Goal: Task Accomplishment & Management: Use online tool/utility

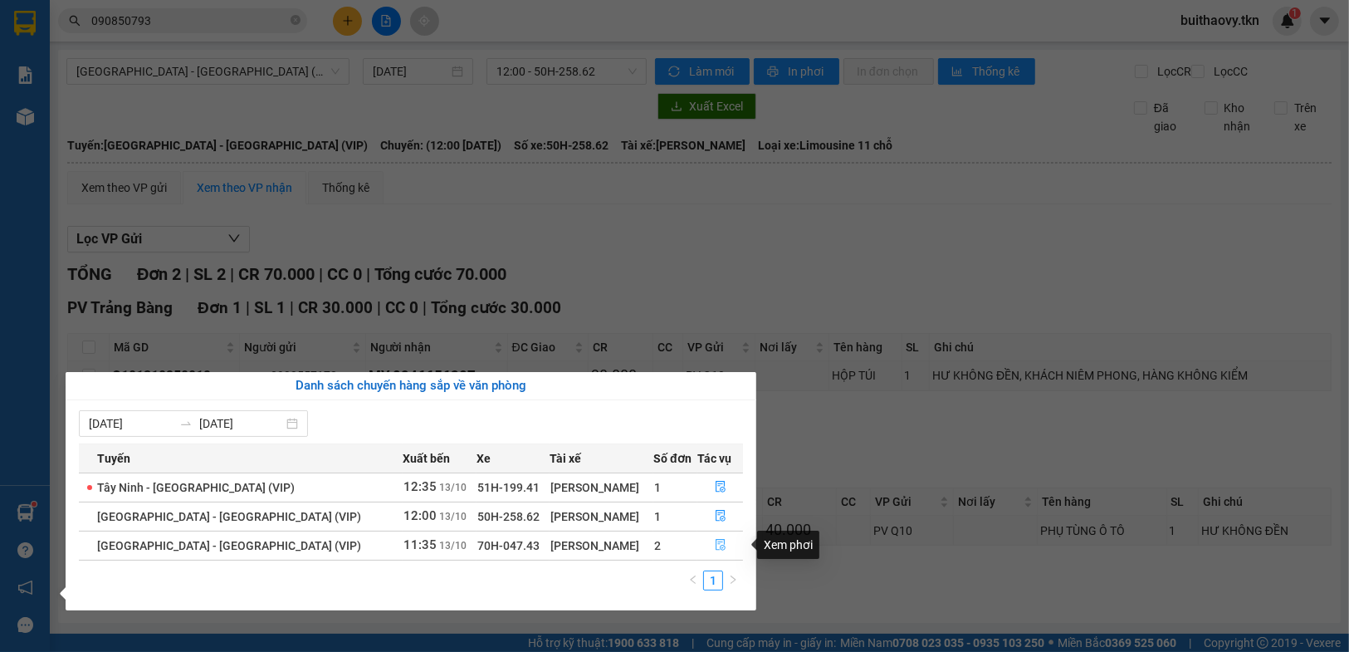
click at [726, 549] on button "button" at bounding box center [720, 545] width 44 height 27
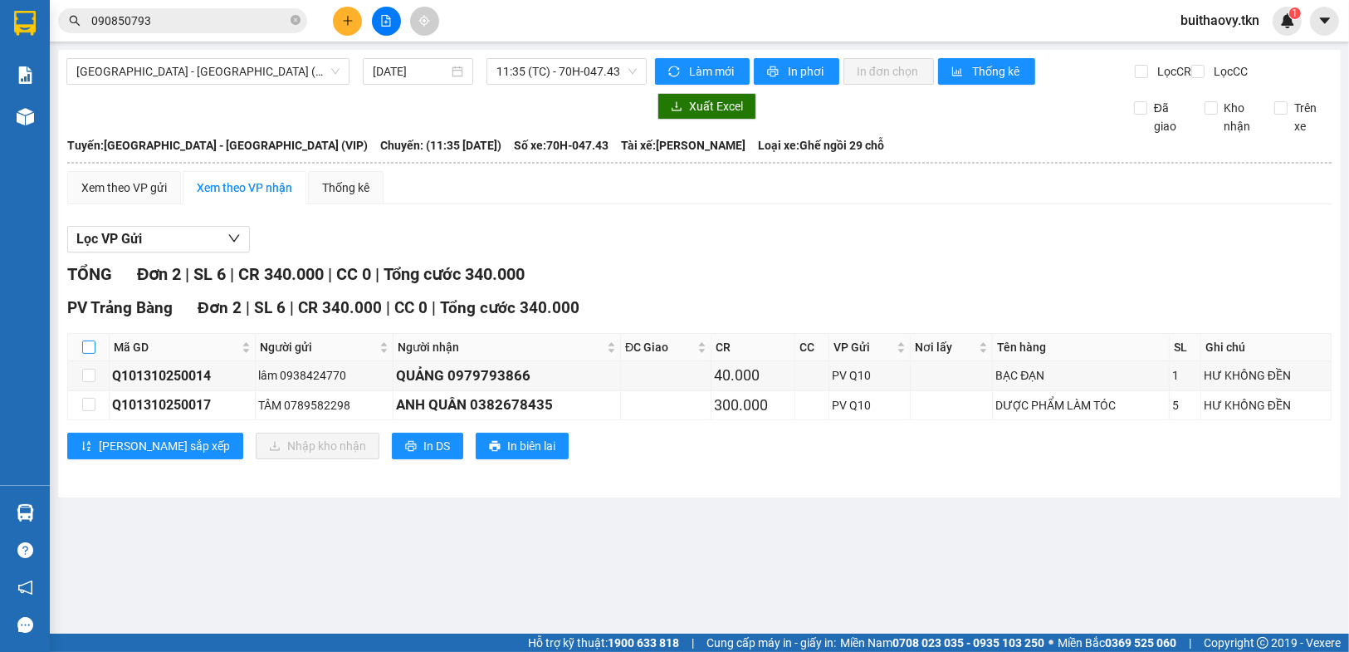
click at [87, 354] on input "checkbox" at bounding box center [88, 346] width 13 height 13
checkbox input "true"
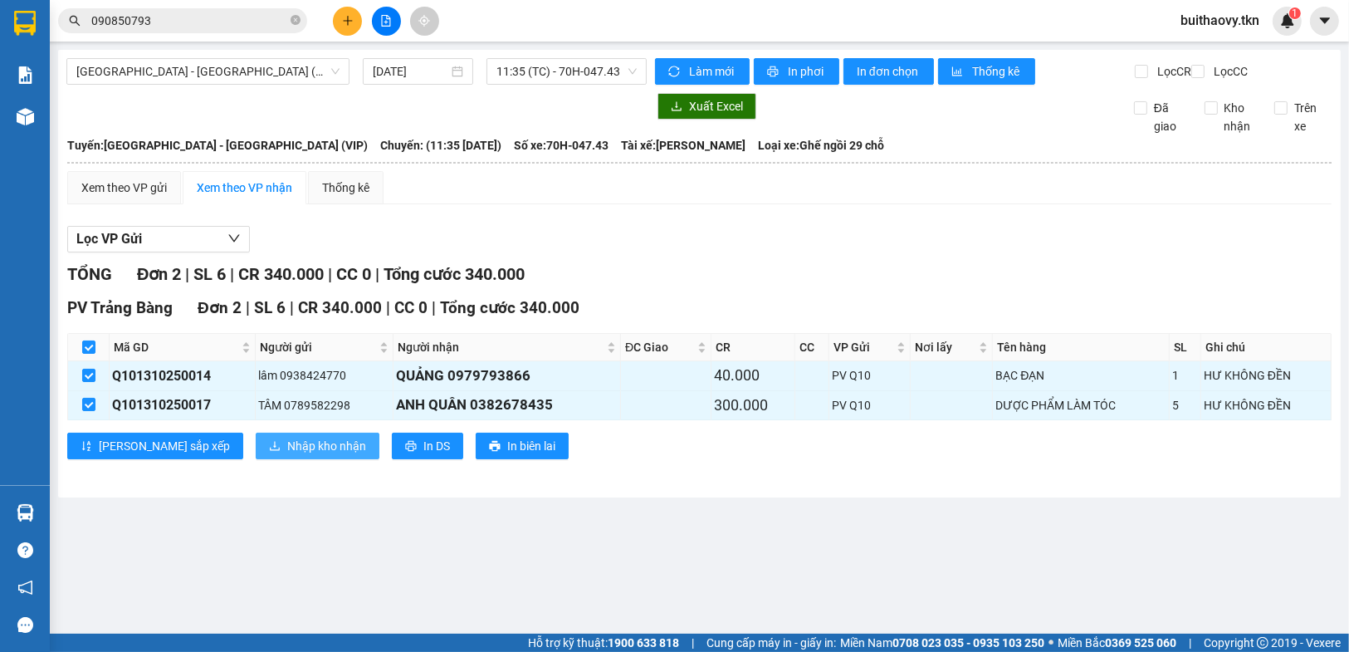
click at [287, 455] on span "Nhập kho nhận" at bounding box center [326, 446] width 79 height 18
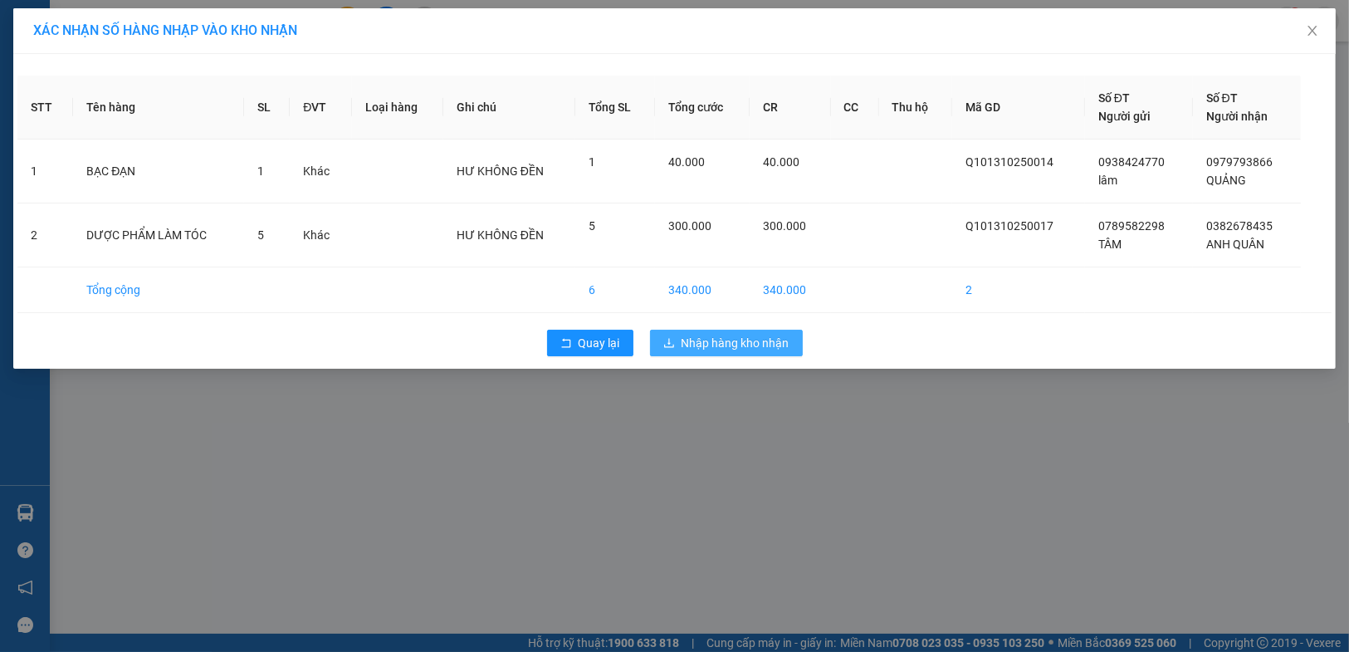
click at [732, 340] on span "Nhập hàng kho nhận" at bounding box center [736, 343] width 108 height 18
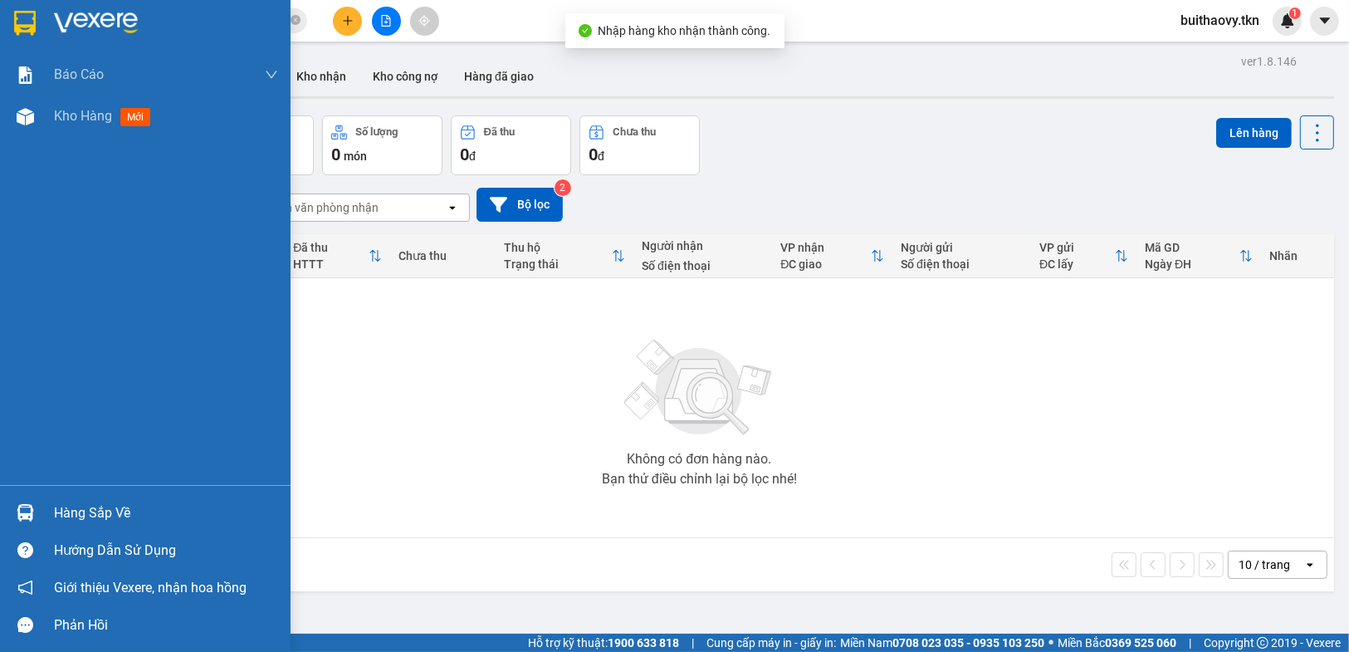
click at [17, 509] on img at bounding box center [25, 512] width 17 height 17
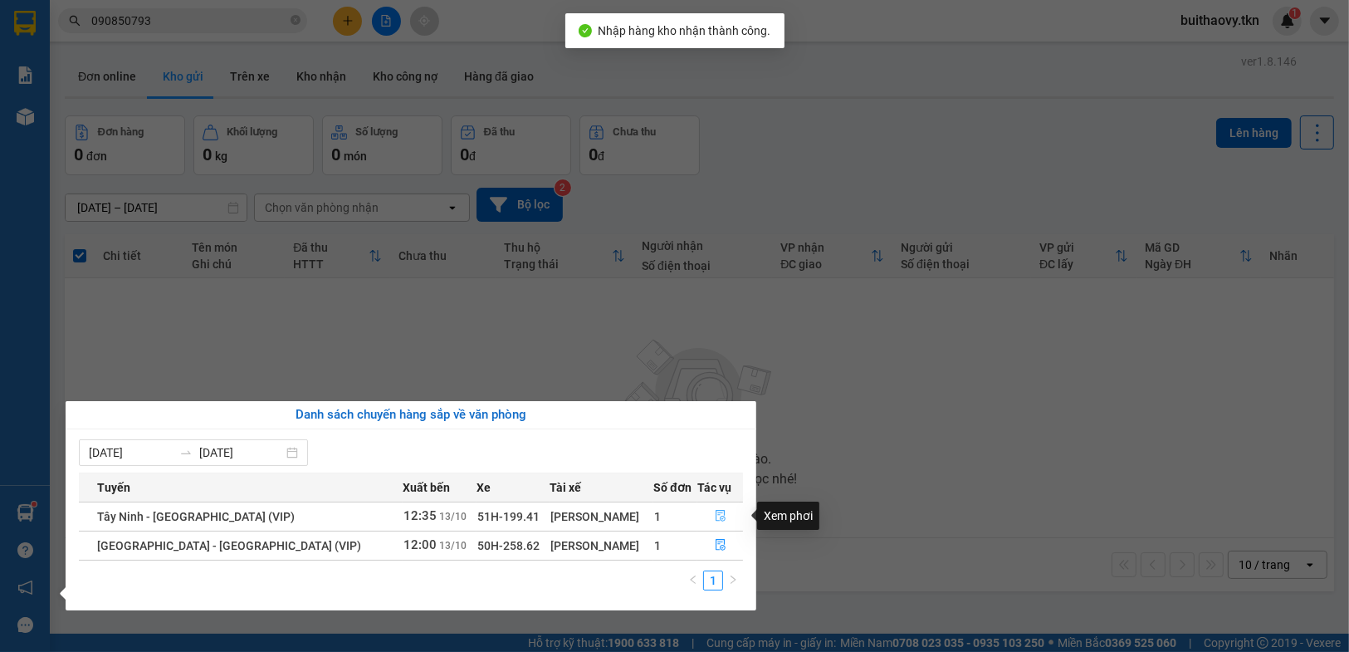
click at [716, 515] on icon "file-done" at bounding box center [721, 516] width 12 height 12
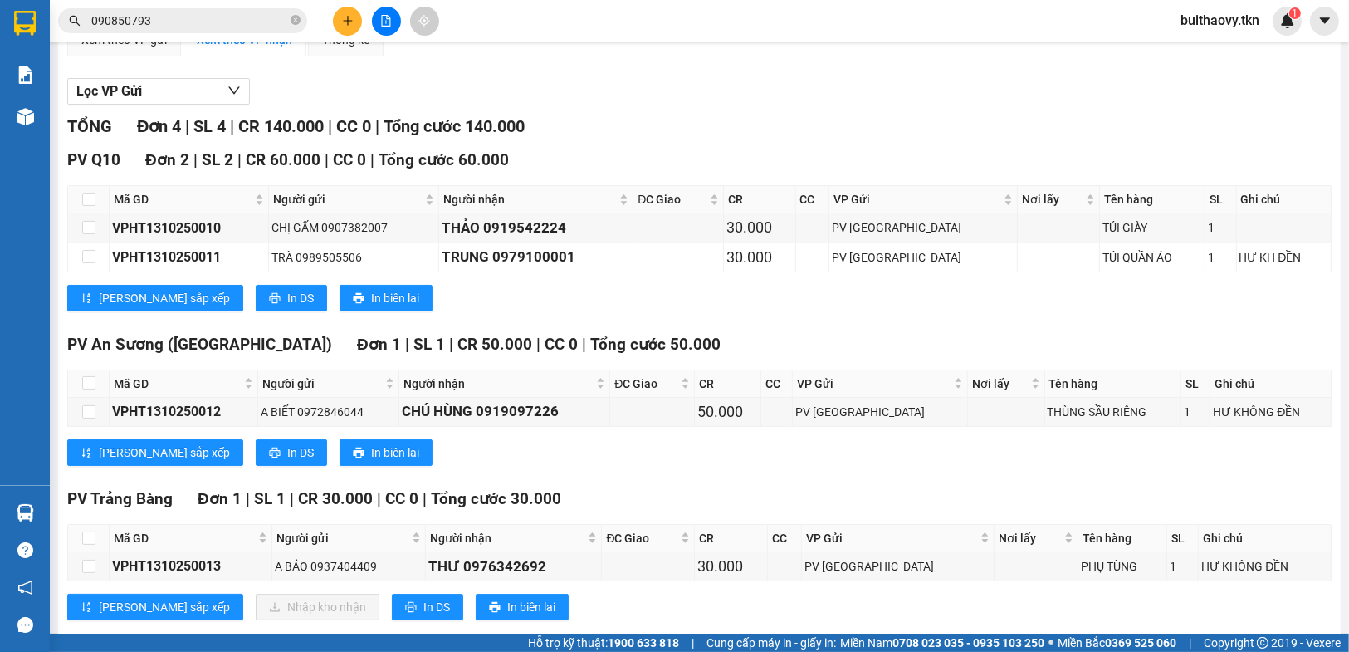
scroll to position [193, 0]
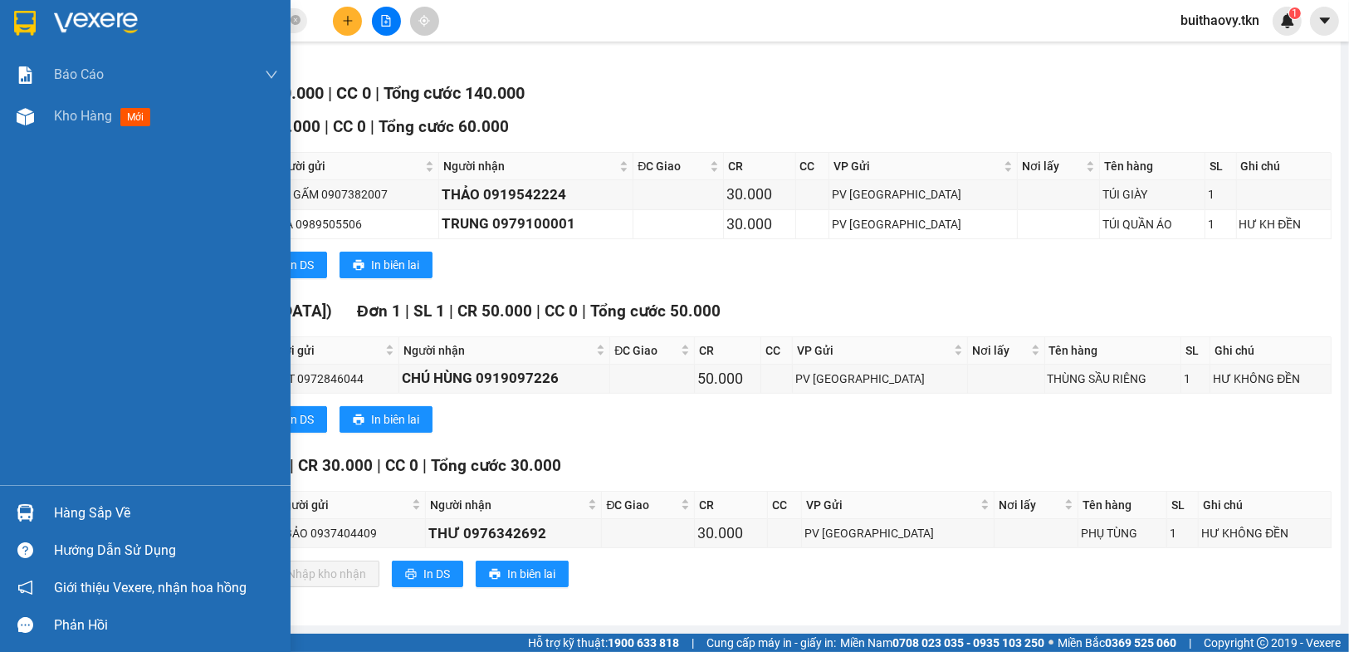
click at [29, 506] on img at bounding box center [25, 512] width 17 height 17
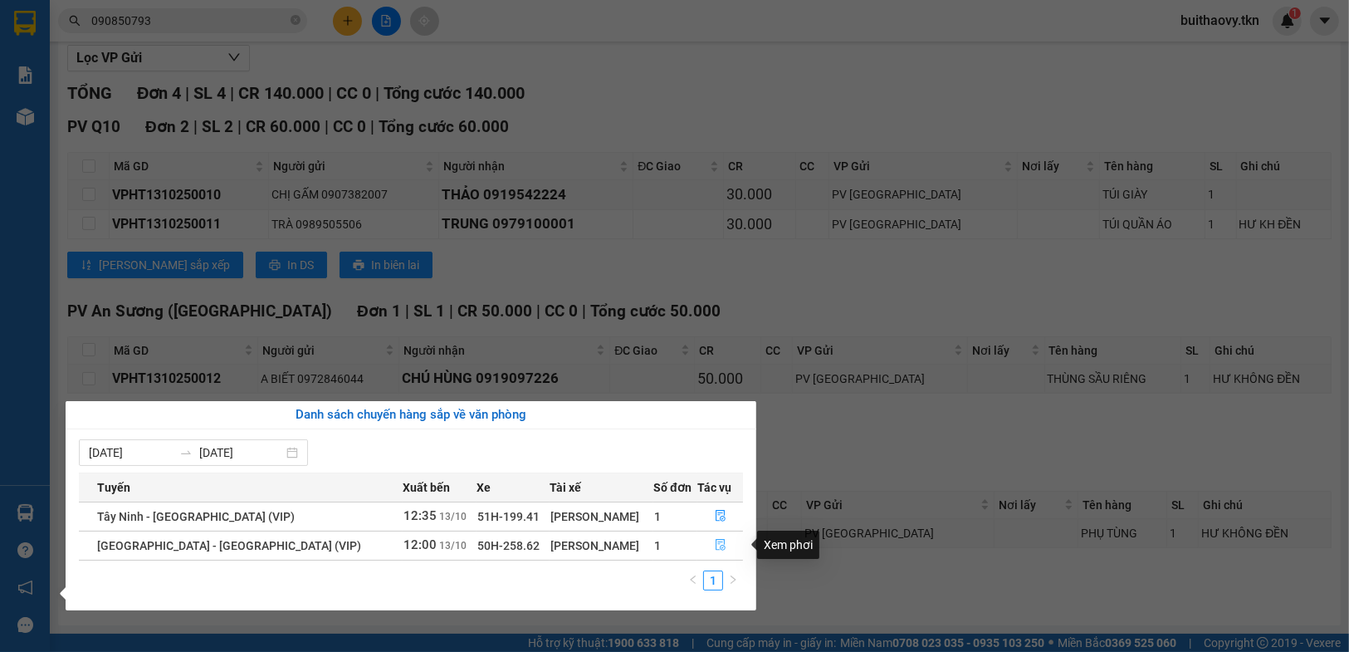
click at [723, 542] on button "button" at bounding box center [720, 545] width 44 height 27
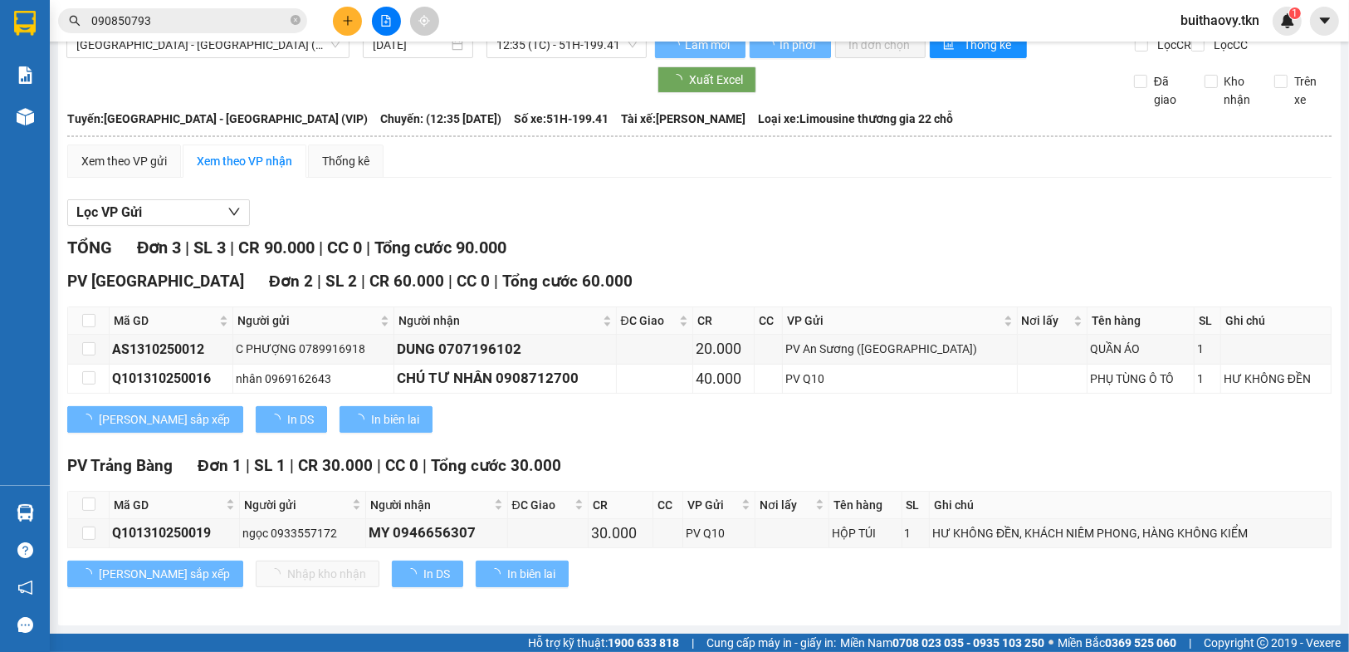
scroll to position [38, 0]
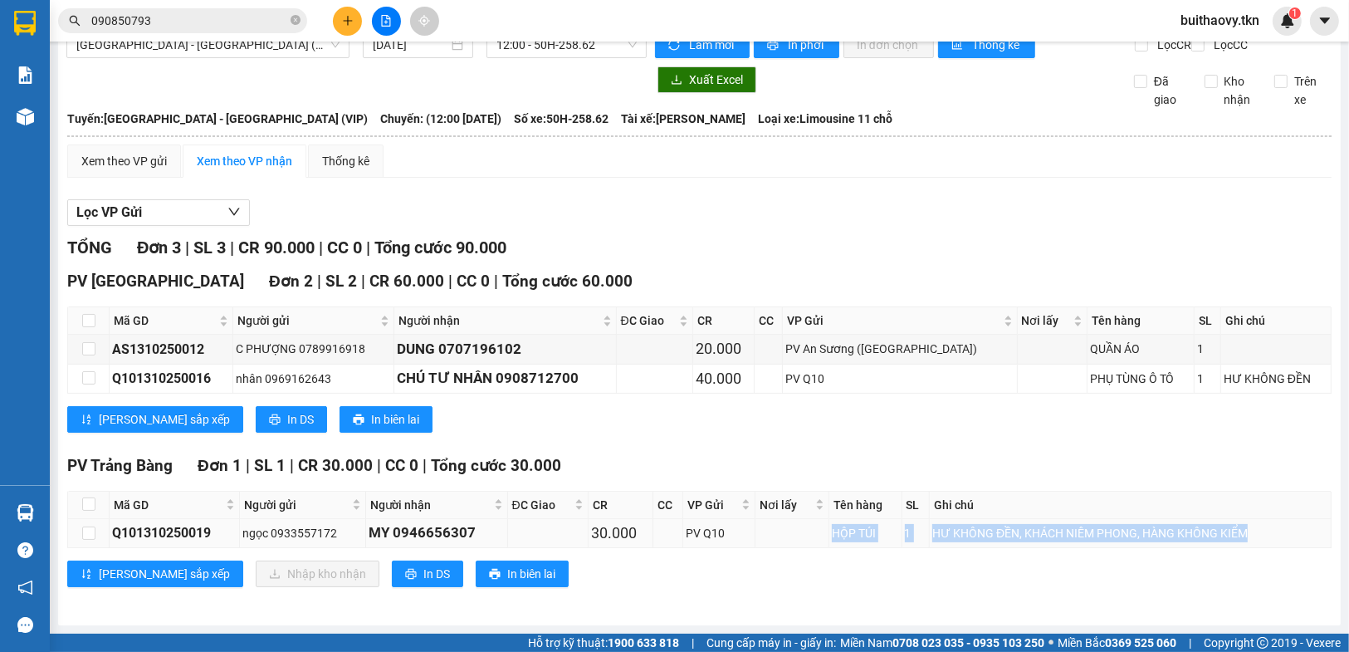
drag, startPoint x: 814, startPoint y: 531, endPoint x: 1268, endPoint y: 539, distance: 453.4
click at [1268, 539] on tr "Q101310250019 ngọc 0933557172 MY 0946656307 30.000 PV Q10 HỘP TÚI 1 HƯ KHÔNG Đ…" at bounding box center [700, 533] width 1264 height 29
click at [1202, 536] on div "HƯ KHÔNG ĐỀN, KHÁCH NIÊM PHONG, HÀNG KHÔNG KIỂM" at bounding box center [1130, 533] width 396 height 18
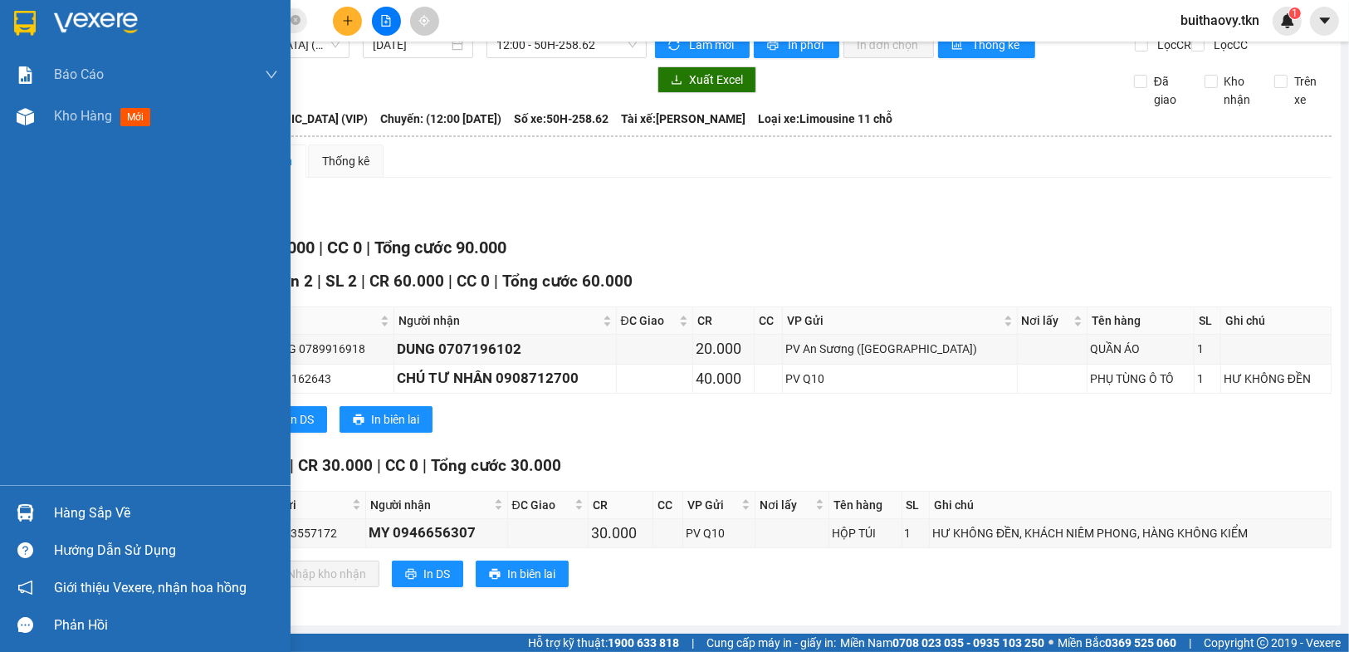
click at [38, 519] on div at bounding box center [25, 512] width 29 height 29
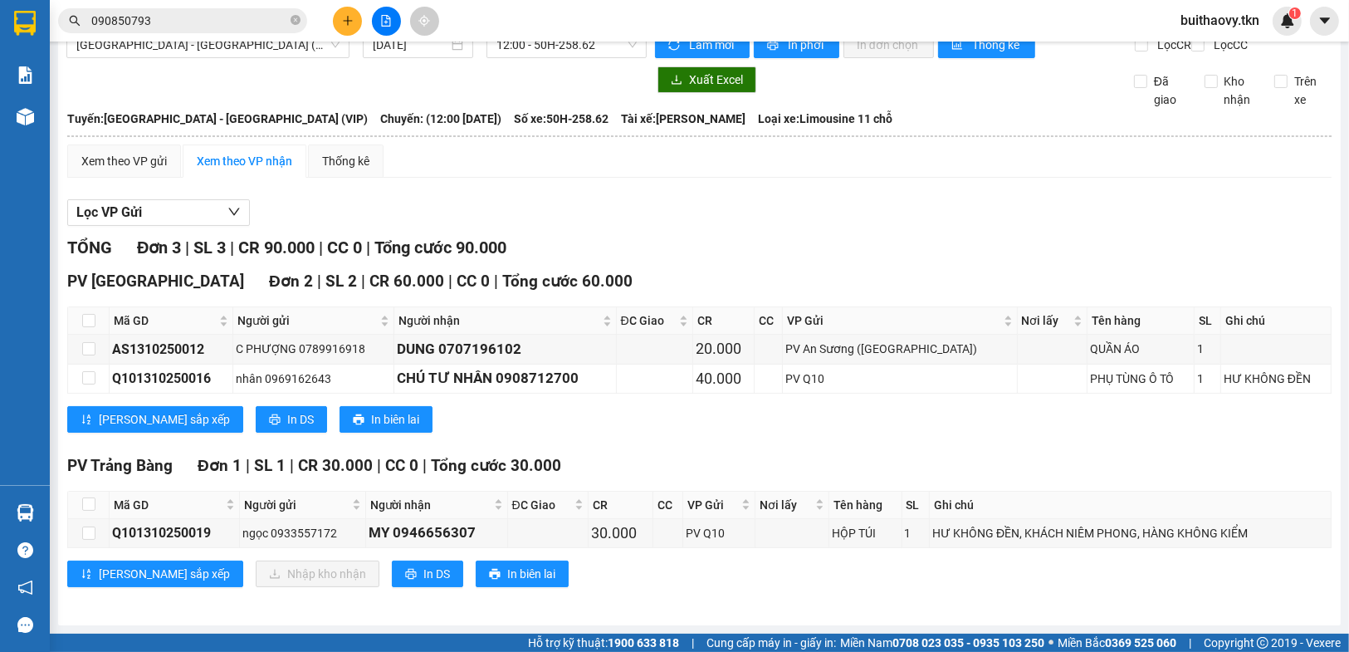
click at [766, 579] on section "Kết quả tìm kiếm ( 13 ) Bộ lọc Mã ĐH Trạng thái Món hàng Thu hộ Tổng cước Chưa …" at bounding box center [674, 326] width 1349 height 652
click at [83, 503] on input "checkbox" at bounding box center [88, 503] width 13 height 13
checkbox input "true"
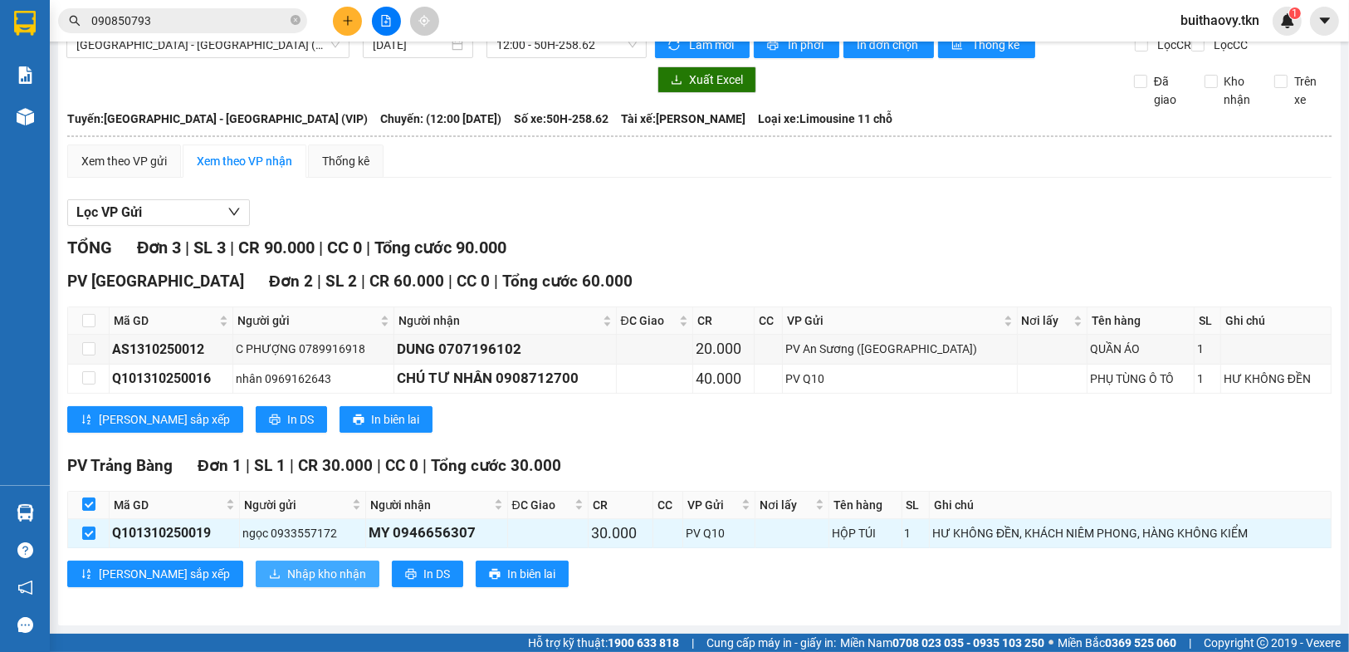
click at [287, 579] on span "Nhập kho nhận" at bounding box center [326, 574] width 79 height 18
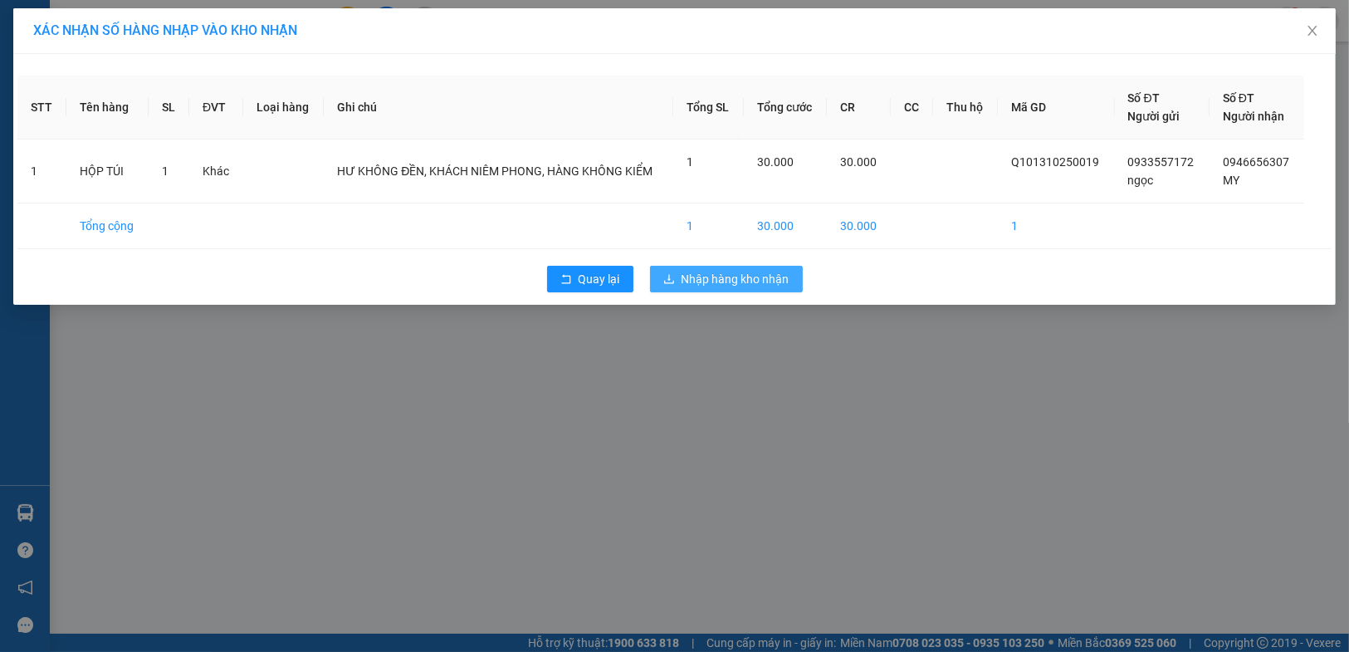
click at [717, 286] on span "Nhập hàng kho nhận" at bounding box center [736, 279] width 108 height 18
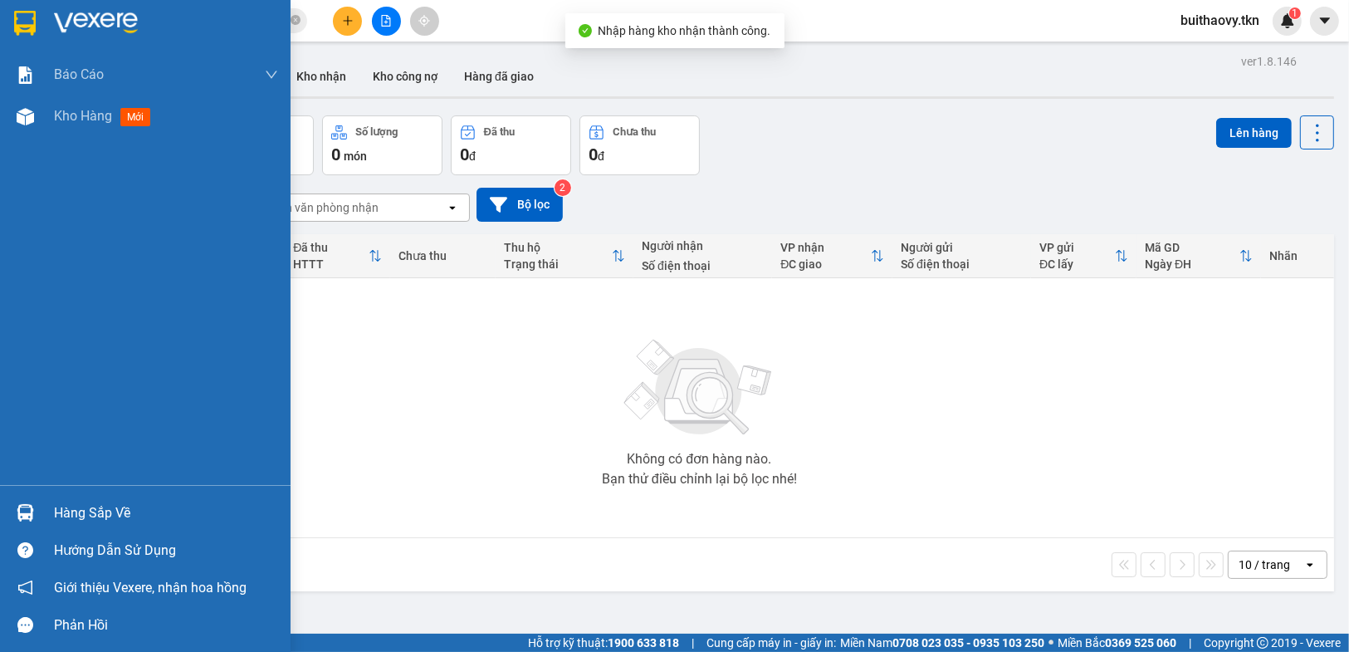
click at [14, 515] on div at bounding box center [25, 512] width 29 height 29
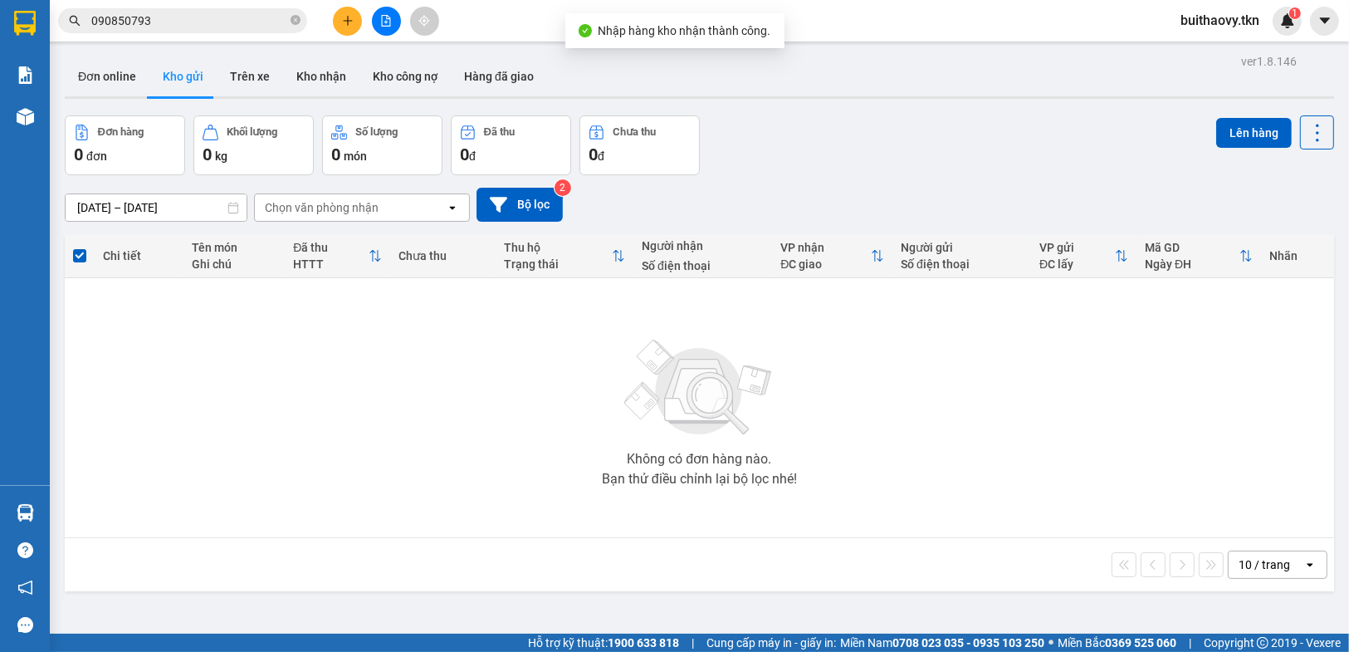
click at [853, 513] on section "Kết quả tìm kiếm ( 13 ) Bộ lọc Mã ĐH Trạng thái Món hàng Thu hộ Tổng cước Chưa …" at bounding box center [674, 326] width 1349 height 652
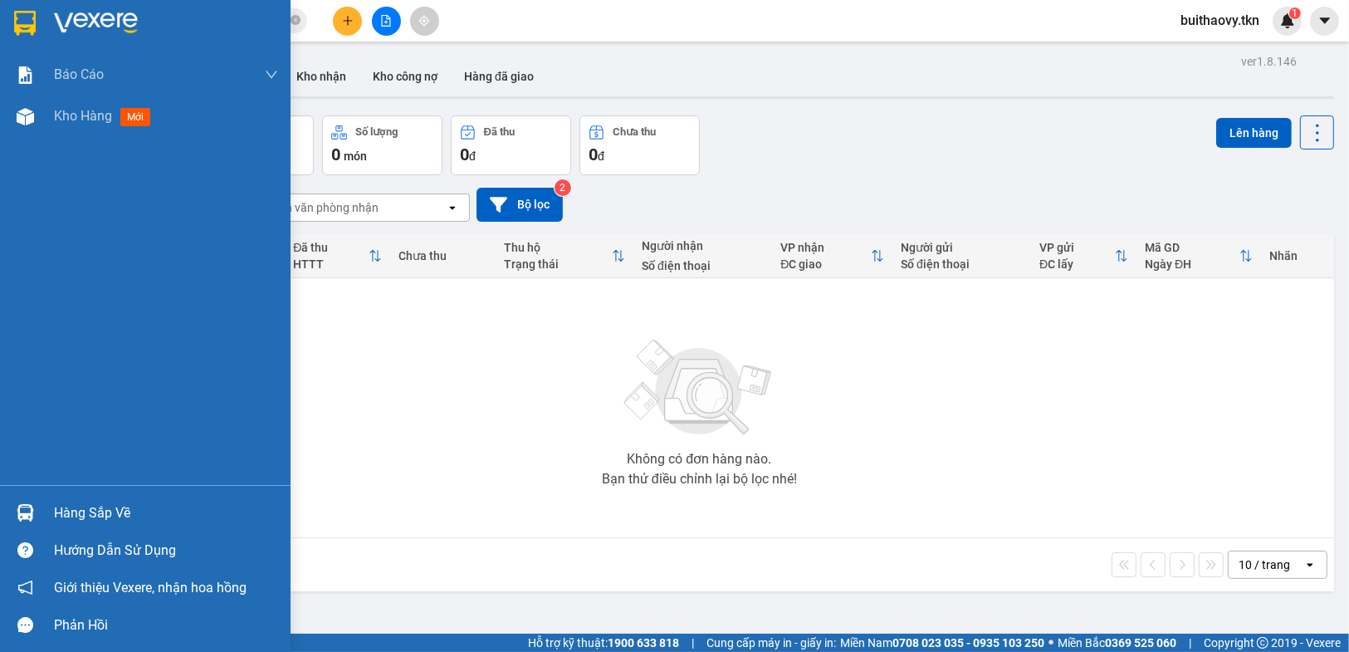
click at [31, 518] on img at bounding box center [25, 512] width 17 height 17
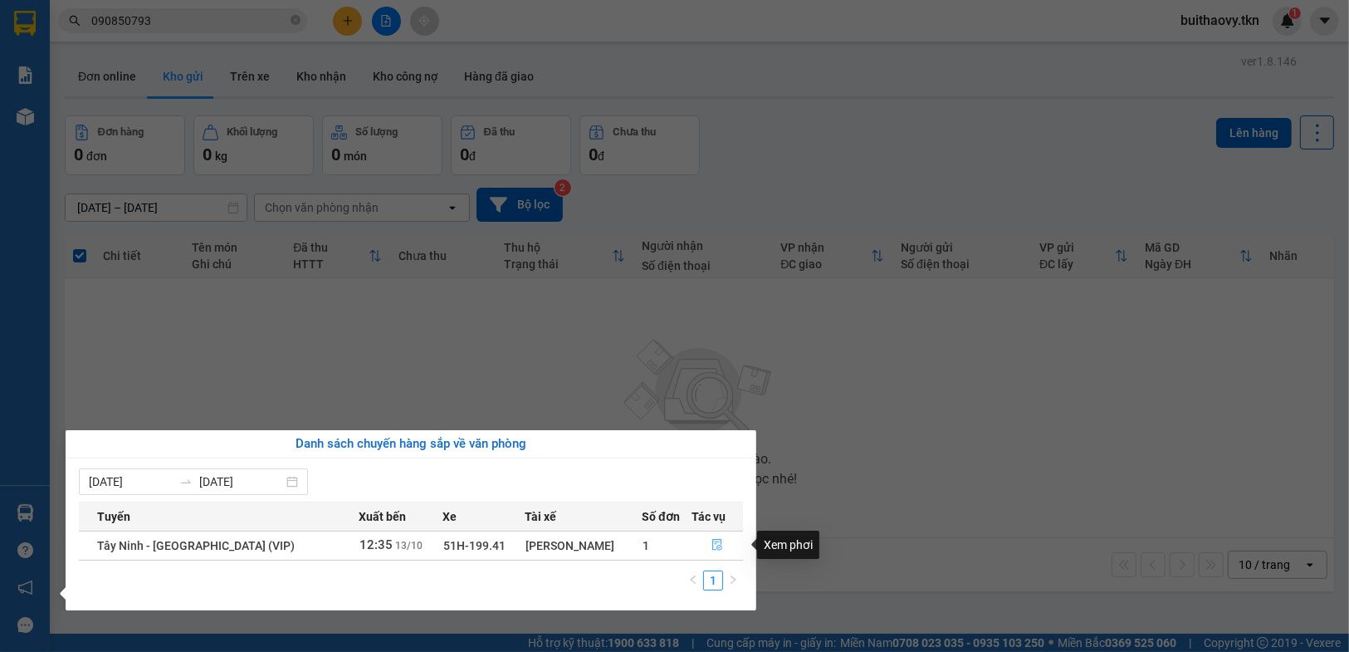
click at [714, 541] on icon "file-done" at bounding box center [718, 545] width 12 height 12
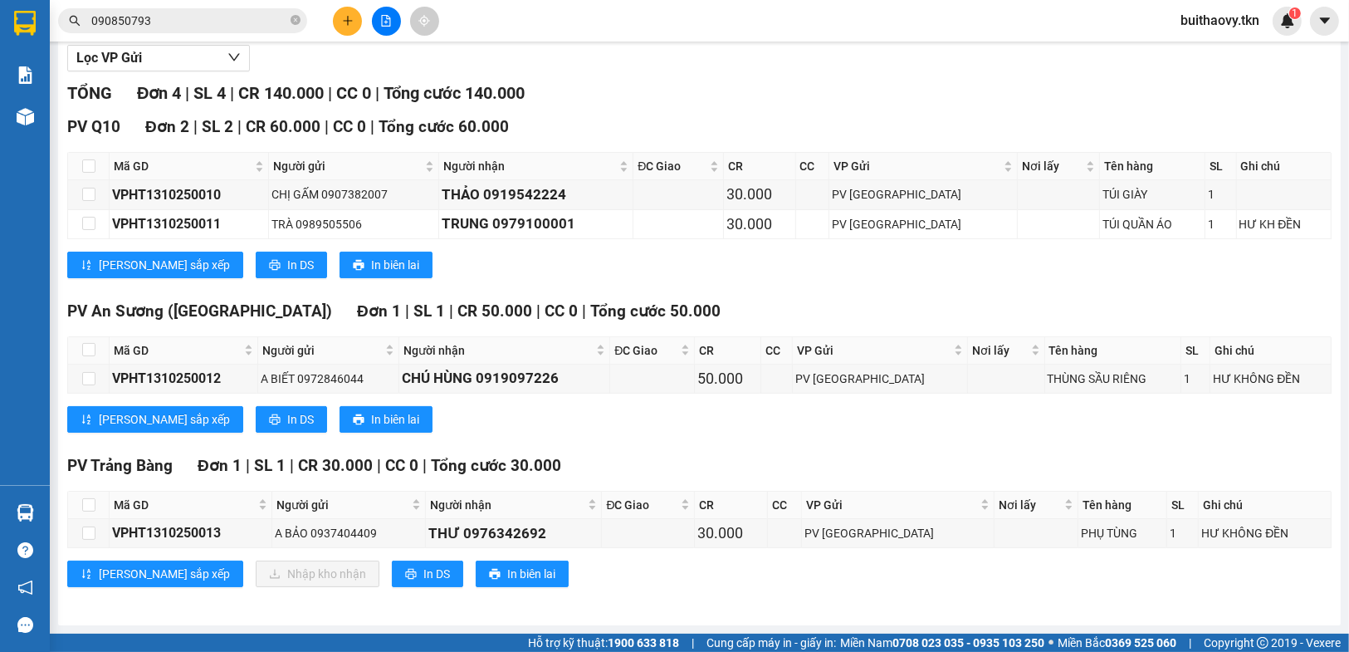
scroll to position [193, 0]
click at [90, 492] on th at bounding box center [89, 504] width 42 height 27
click at [89, 496] on label at bounding box center [88, 505] width 13 height 18
click at [89, 498] on input "checkbox" at bounding box center [88, 504] width 13 height 13
checkbox input "true"
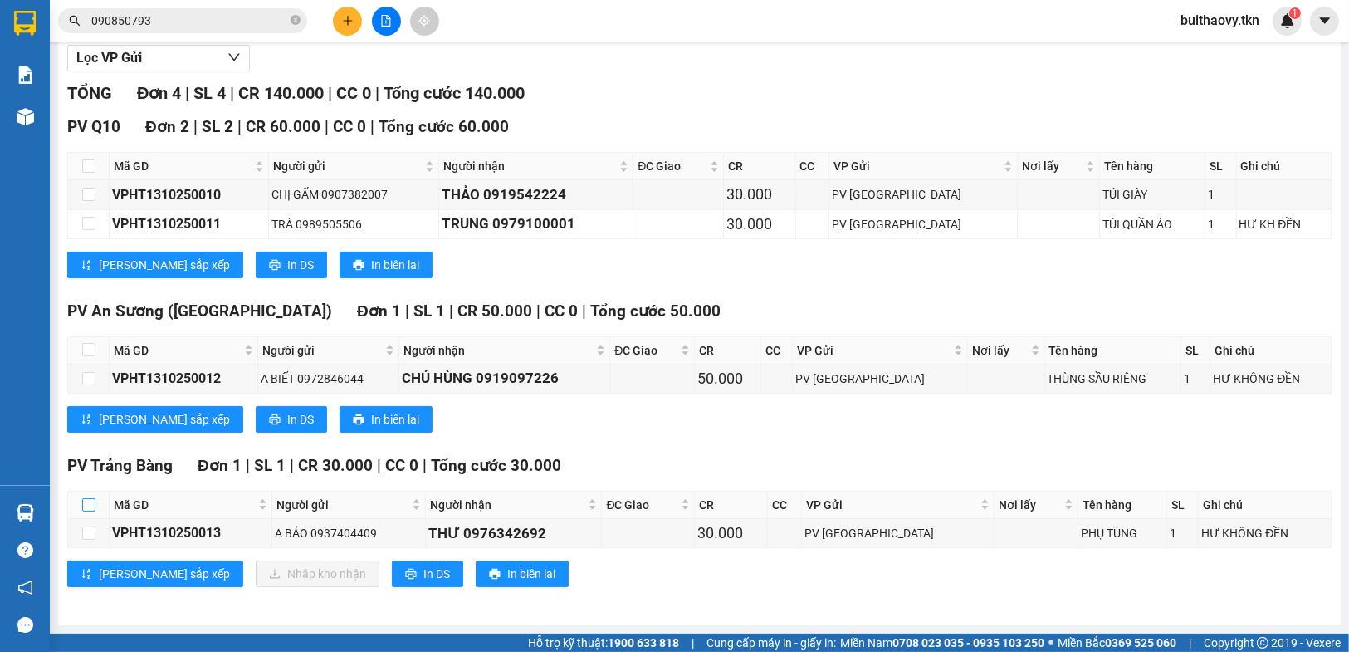
checkbox input "true"
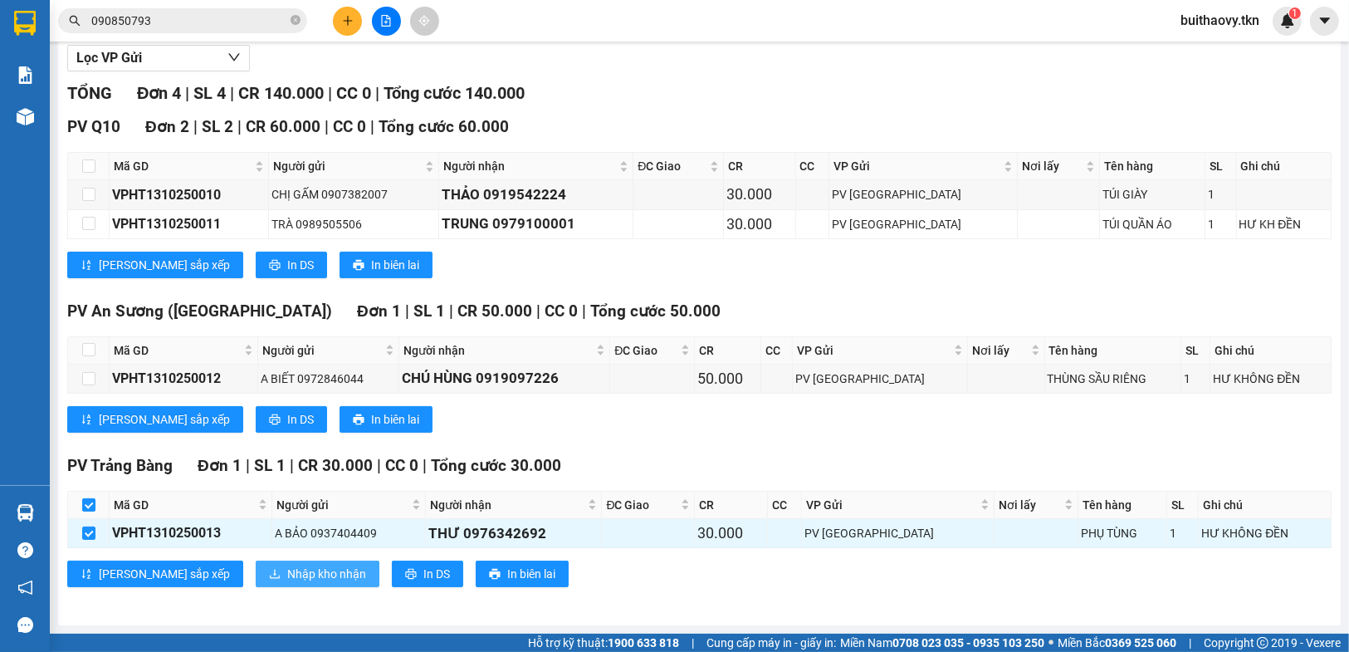
click at [287, 566] on span "Nhập kho nhận" at bounding box center [326, 574] width 79 height 18
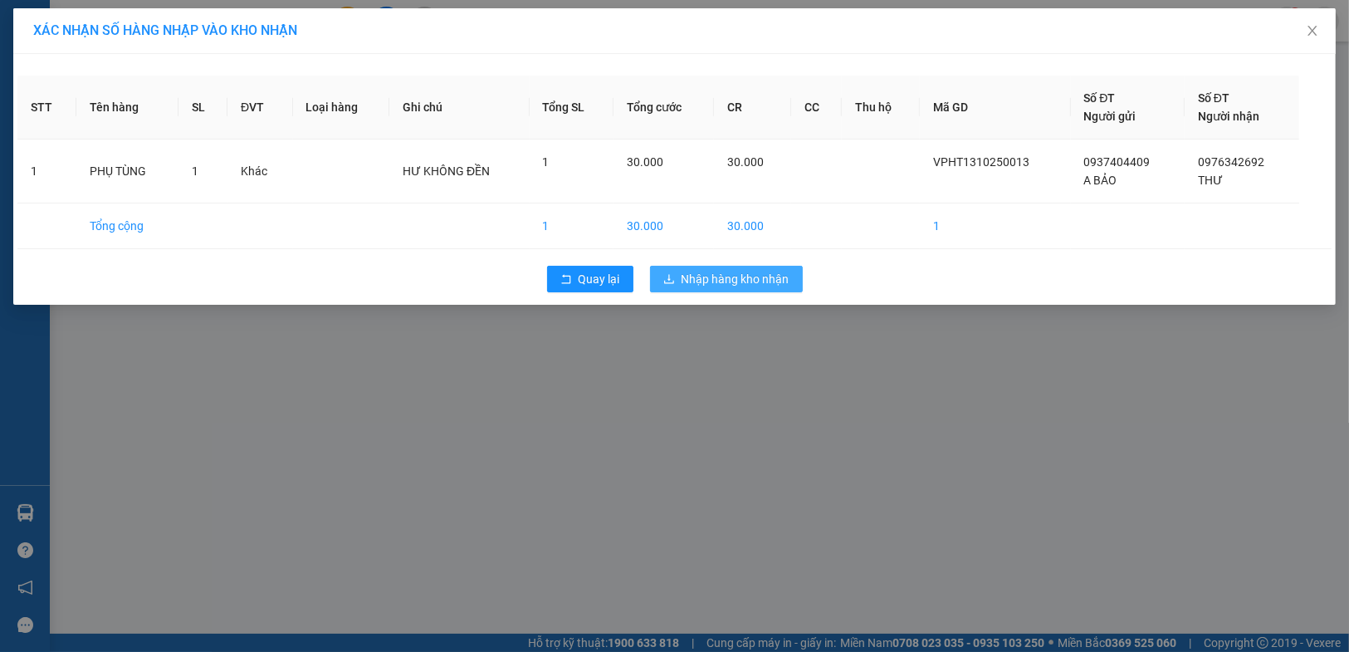
click at [710, 282] on span "Nhập hàng kho nhận" at bounding box center [736, 279] width 108 height 18
